Goal: Find specific page/section: Find specific page/section

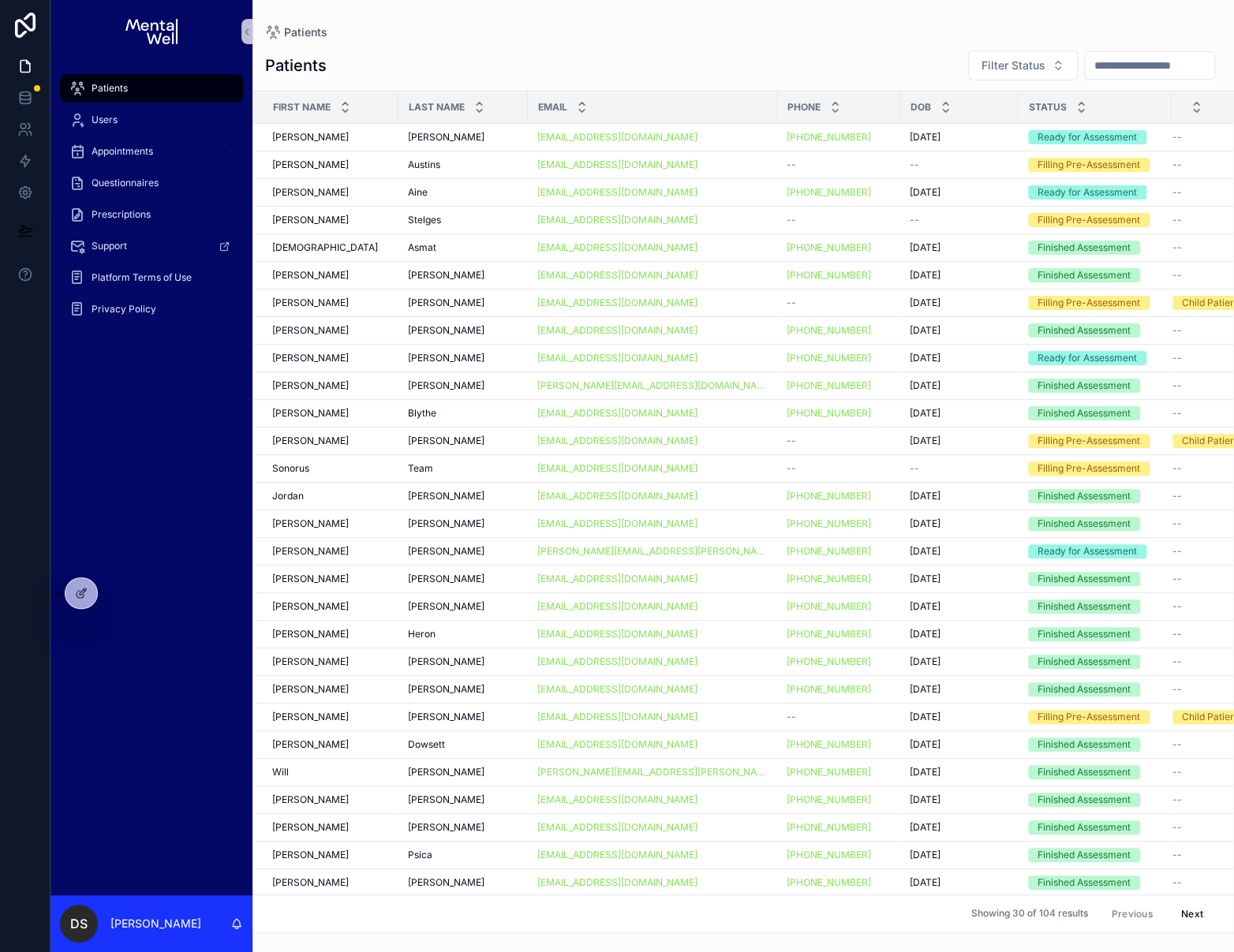
click at [198, 477] on div "Patients Users Appointments Questionnaires Prescriptions Support Platform Terms…" at bounding box center [151, 479] width 202 height 832
drag, startPoint x: 255, startPoint y: 58, endPoint x: 344, endPoint y: 69, distance: 89.7
click at [344, 69] on div "Patients Filter Status" at bounding box center [743, 65] width 982 height 31
click at [345, 69] on div "Patients Filter Status" at bounding box center [743, 65] width 956 height 31
drag, startPoint x: 345, startPoint y: 69, endPoint x: 280, endPoint y: 62, distance: 65.4
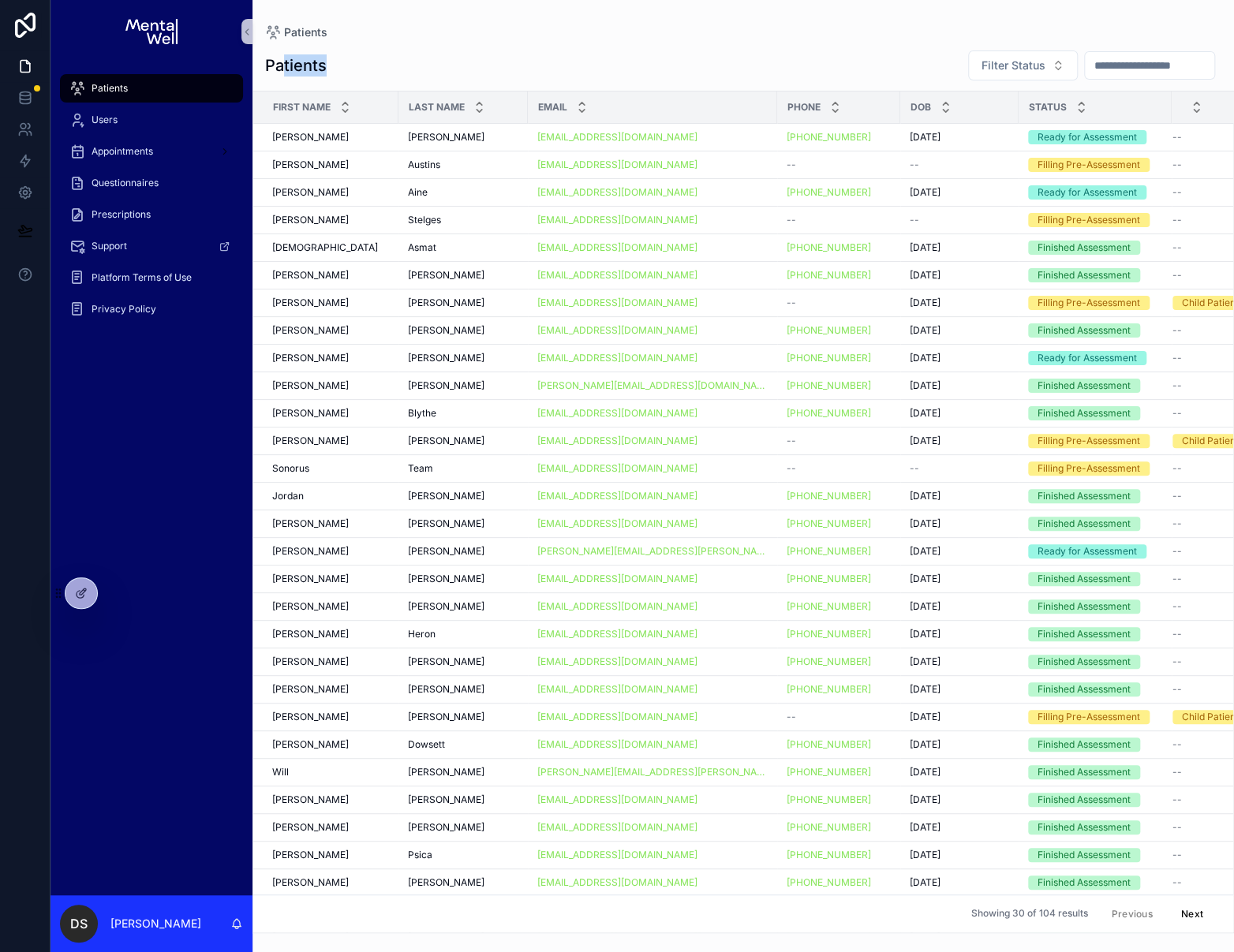
click at [281, 62] on div "Patients Filter Status" at bounding box center [743, 65] width 956 height 31
click at [280, 62] on h1 "Patients" at bounding box center [295, 65] width 62 height 22
click at [281, 62] on h1 "Patients" at bounding box center [295, 65] width 62 height 22
